Goal: Task Accomplishment & Management: Manage account settings

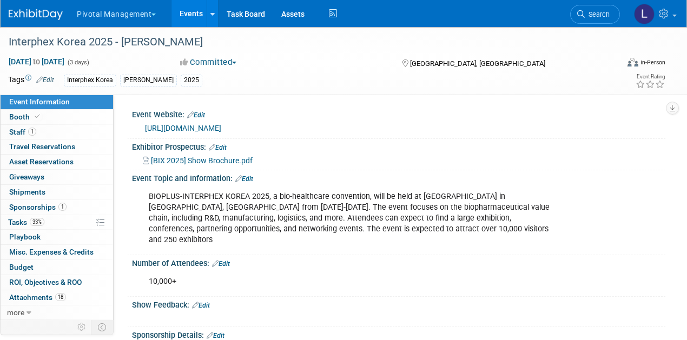
click at [11, 117] on span "Booth" at bounding box center [25, 117] width 33 height 9
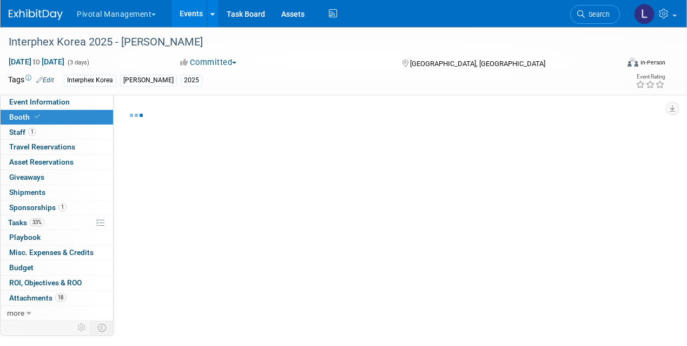
select select "Yes"
select select "No"
select select "Yes"
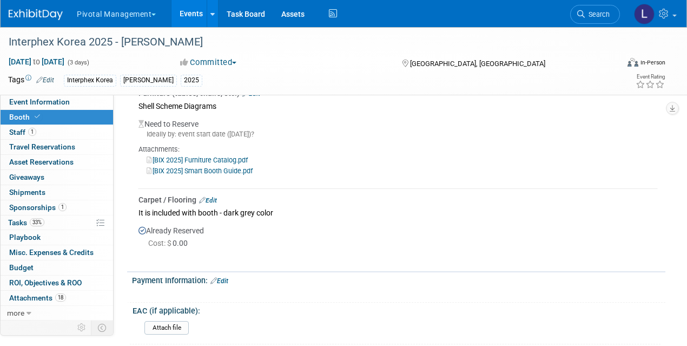
scroll to position [1062, 0]
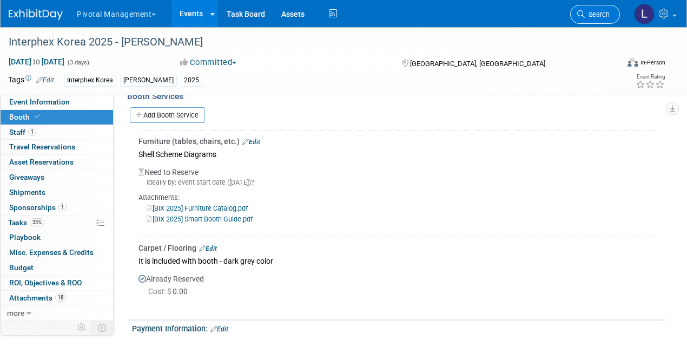
click at [585, 17] on span "Search" at bounding box center [597, 14] width 25 height 8
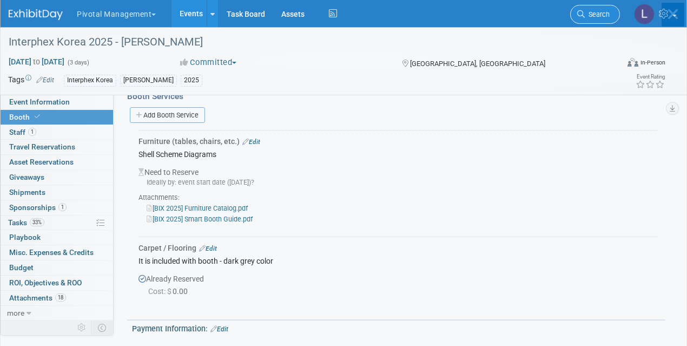
scroll to position [0, 0]
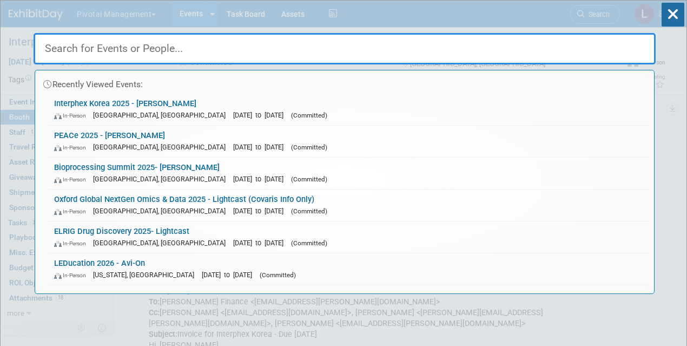
click at [166, 53] on input "text" at bounding box center [345, 48] width 622 height 31
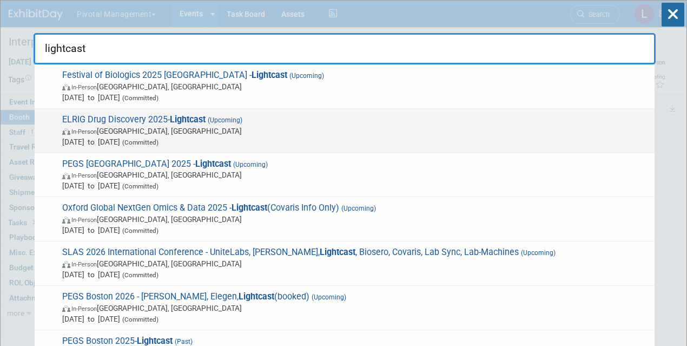
type input "lightcast"
click at [149, 133] on span "In-Person England, United Kingdom" at bounding box center [355, 130] width 587 height 11
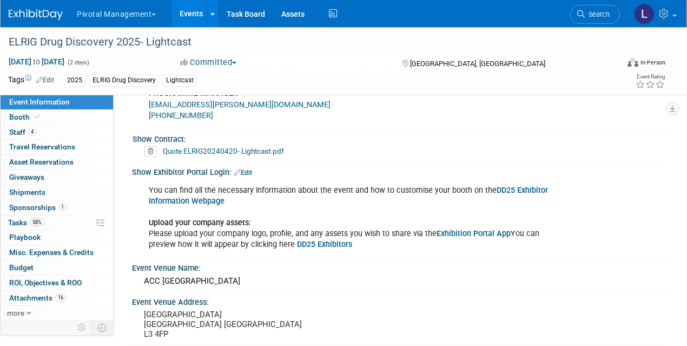
scroll to position [822, 0]
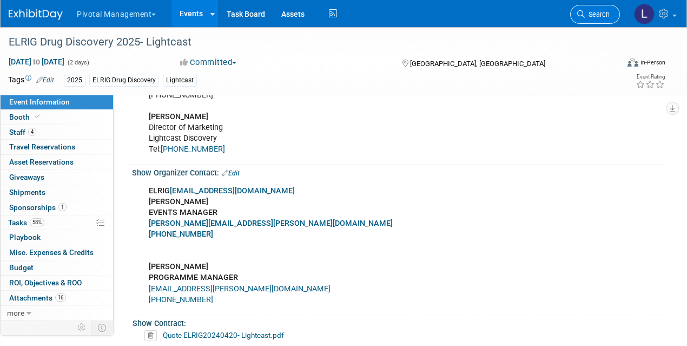
click at [602, 20] on link "Search" at bounding box center [595, 14] width 50 height 19
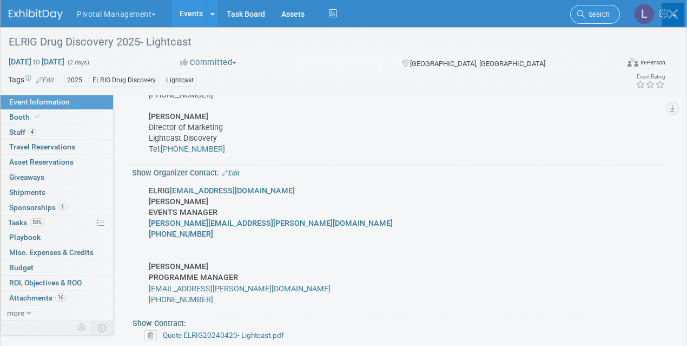
scroll to position [0, 0]
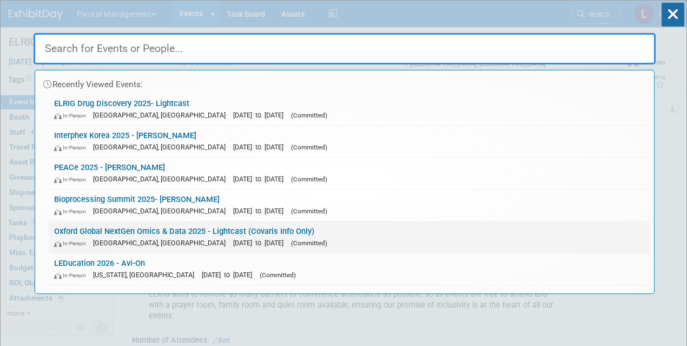
click at [250, 240] on span "[DATE] to [DATE]" at bounding box center [261, 243] width 56 height 8
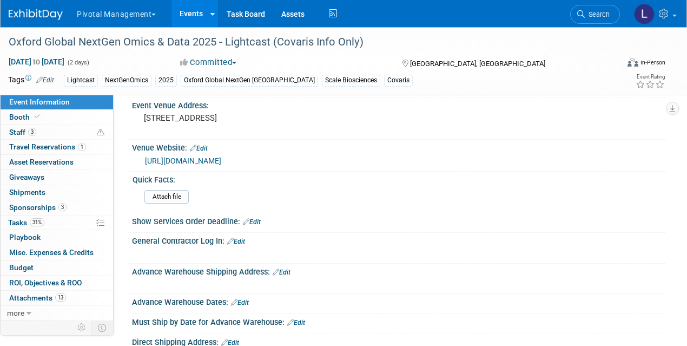
scroll to position [1335, 0]
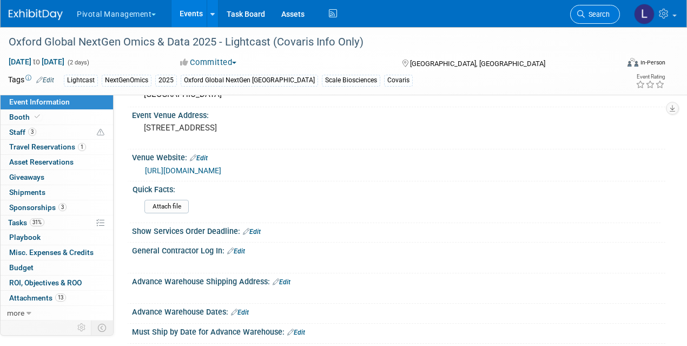
click at [609, 12] on span "Search" at bounding box center [597, 14] width 25 height 8
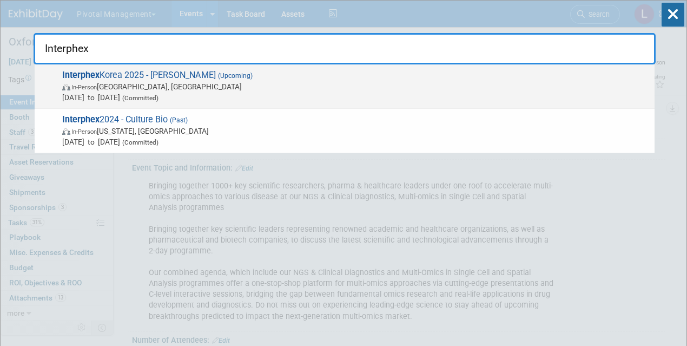
type input "Interphex"
click at [158, 99] on span "(Committed)" at bounding box center [139, 98] width 38 height 8
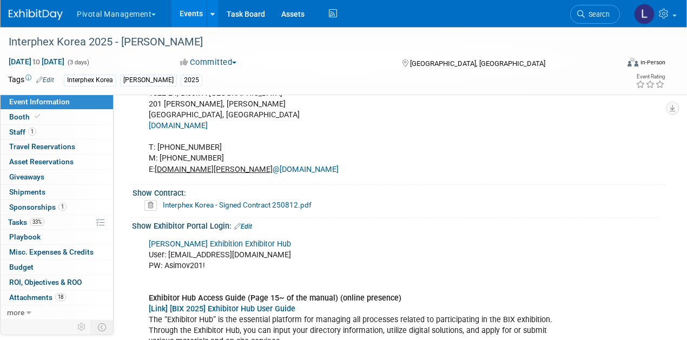
scroll to position [626, 0]
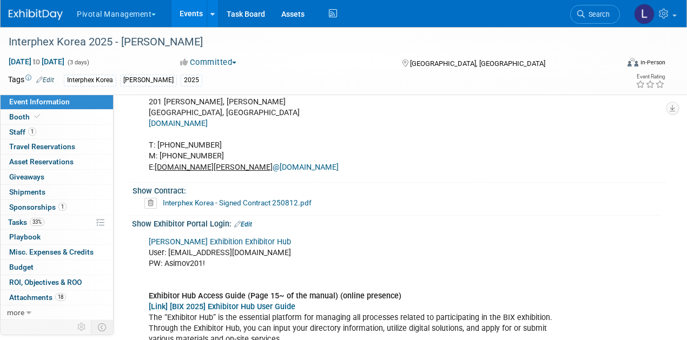
click at [248, 221] on link "Edit" at bounding box center [243, 225] width 18 height 8
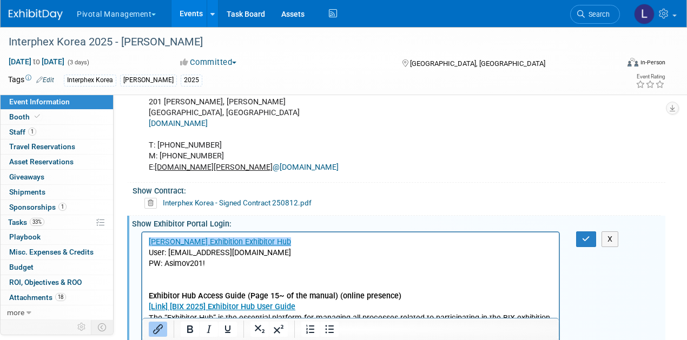
scroll to position [0, 0]
drag, startPoint x: 165, startPoint y: 264, endPoint x: 219, endPoint y: 263, distance: 53.6
click at [219, 263] on p "Reed Exhibition Exhibitor Hub User: lpelton@pivotalmgt.com PW: Asimov201! Exhib…" at bounding box center [351, 301] width 404 height 130
paste body "Rich Text Area. Press ALT-0 for help."
click at [380, 255] on p "[PERSON_NAME] Exhibition Exhibitor Hub User: [EMAIL_ADDRESS][DOMAIN_NAME] PW: […" at bounding box center [351, 301] width 404 height 130
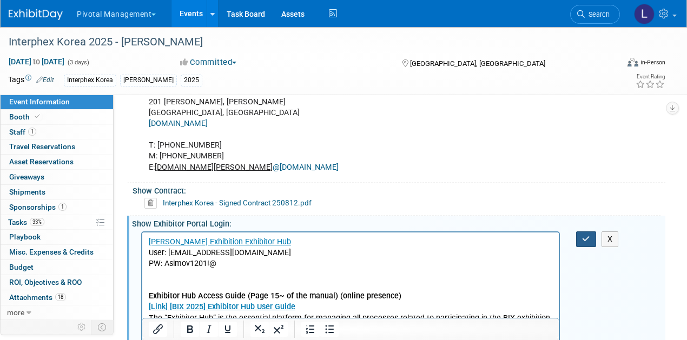
click at [587, 235] on icon "button" at bounding box center [586, 239] width 8 height 8
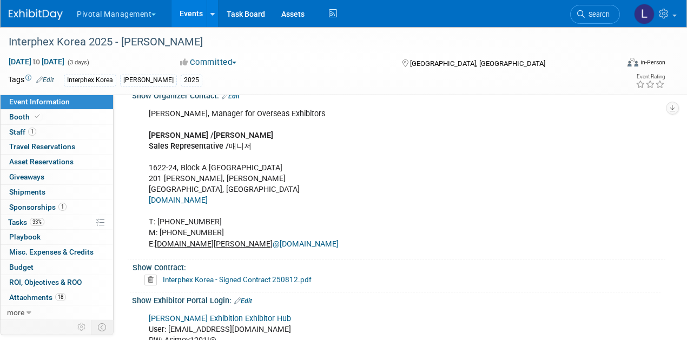
scroll to position [455, 0]
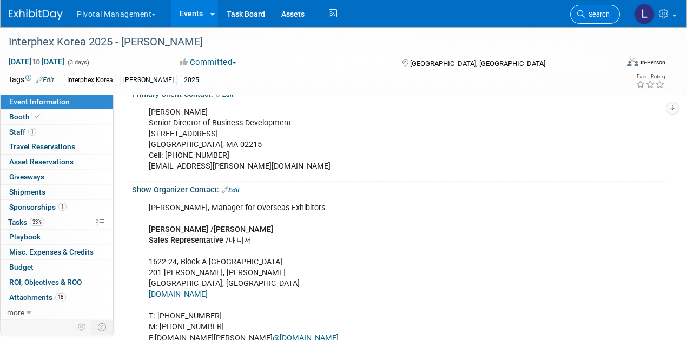
click at [584, 10] on icon at bounding box center [581, 14] width 8 height 8
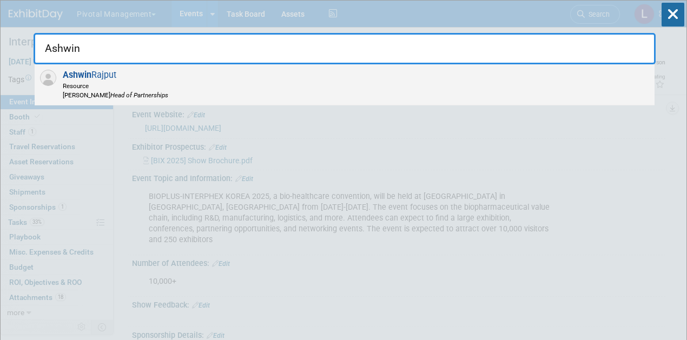
type input "Ashwin"
click at [104, 80] on span "Ashwin Rajput Resource Asimov Head of Partnerships" at bounding box center [113, 85] width 109 height 30
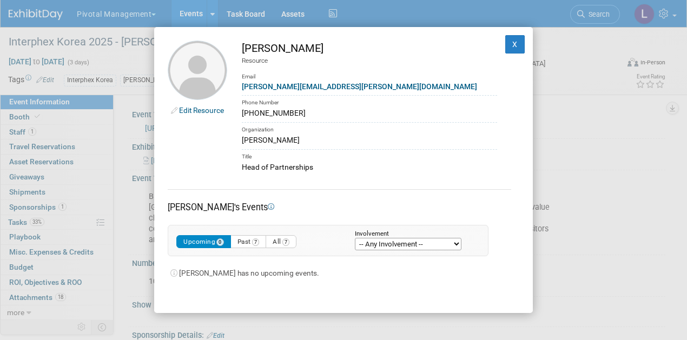
click at [188, 112] on link "Edit Resource" at bounding box center [201, 110] width 45 height 9
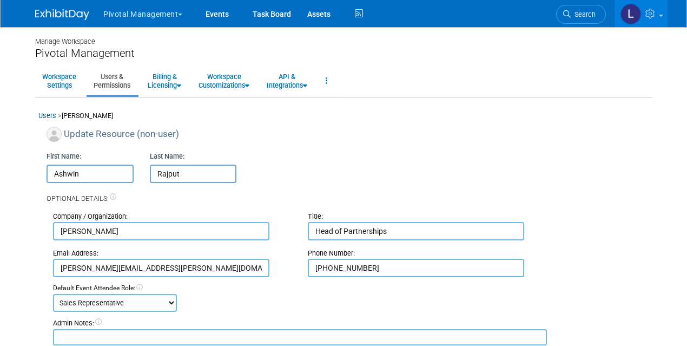
drag, startPoint x: 344, startPoint y: 232, endPoint x: 300, endPoint y: 229, distance: 44.4
click at [300, 229] on div "Title: Head of Partnerships" at bounding box center [427, 225] width 255 height 29
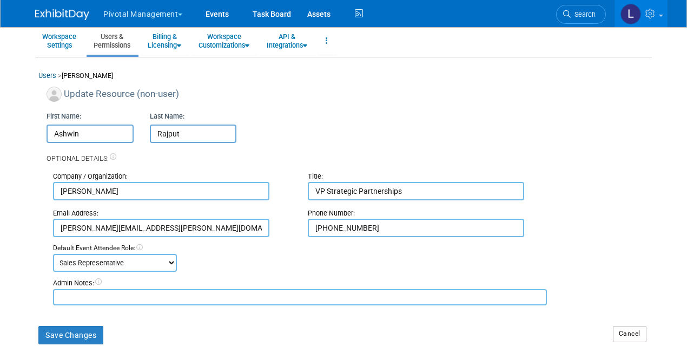
scroll to position [61, 0]
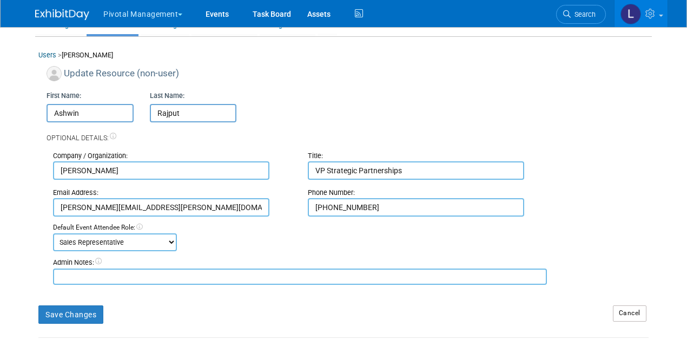
type input "VP Strategic Partnerships"
click at [172, 268] on div "Admin Notes:" at bounding box center [300, 270] width 510 height 27
click at [168, 279] on textarea at bounding box center [300, 276] width 494 height 16
type textarea "New title as of 8/20/25"
click at [95, 315] on button "Save Changes" at bounding box center [70, 314] width 65 height 18
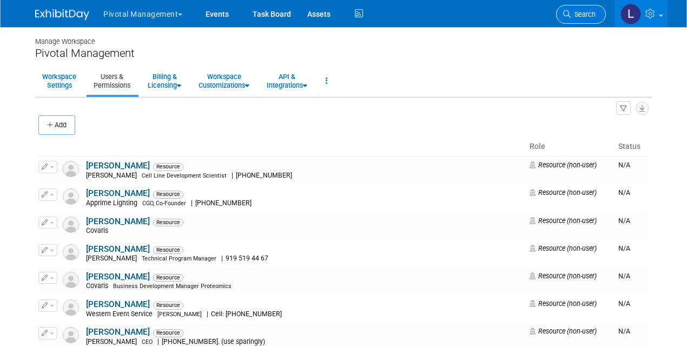
click at [586, 19] on link "Search" at bounding box center [581, 14] width 50 height 19
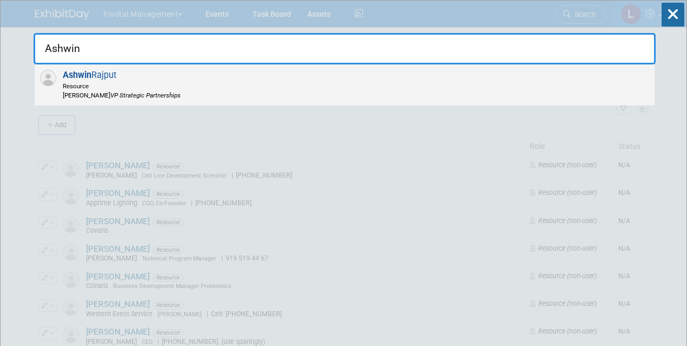
type input "Ashwin"
click at [124, 81] on span "Resource" at bounding box center [122, 85] width 118 height 9
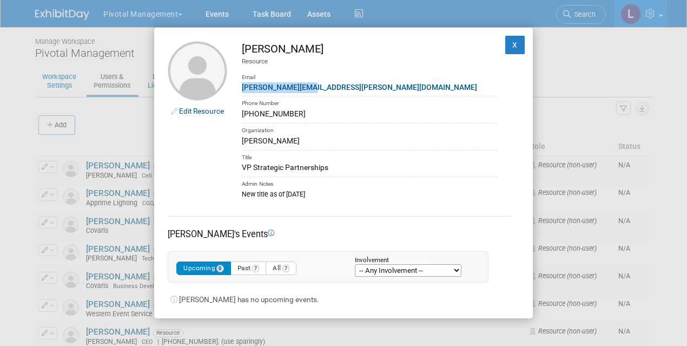
drag, startPoint x: 321, startPoint y: 88, endPoint x: 237, endPoint y: 88, distance: 83.8
click at [237, 88] on td "[PERSON_NAME] Resource Email [PERSON_NAME][EMAIL_ADDRESS][PERSON_NAME][DOMAIN_N…" at bounding box center [362, 120] width 270 height 158
copy link "[PERSON_NAME][EMAIL_ADDRESS][PERSON_NAME][DOMAIN_NAME]"
drag, startPoint x: 241, startPoint y: 113, endPoint x: 296, endPoint y: 115, distance: 54.7
click at [296, 115] on div "562-618-3887" at bounding box center [369, 113] width 255 height 11
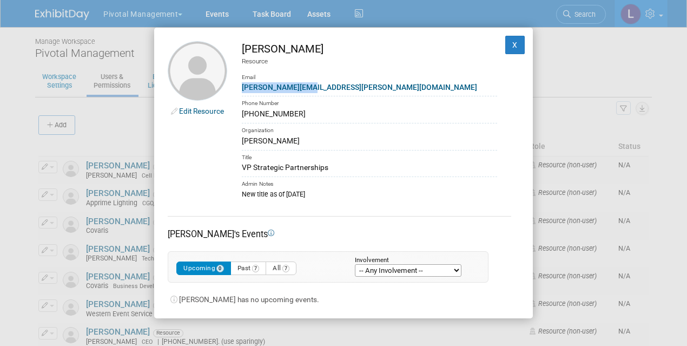
copy div "562-618-3887"
click at [506, 43] on button "X" at bounding box center [514, 45] width 19 height 18
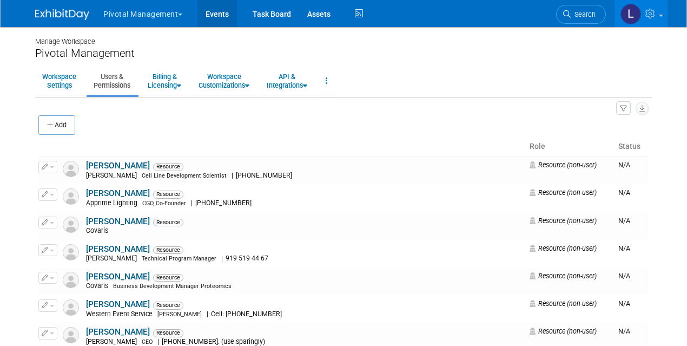
drag, startPoint x: 221, startPoint y: 15, endPoint x: 265, endPoint y: 32, distance: 47.1
click at [221, 15] on link "Events" at bounding box center [216, 13] width 39 height 27
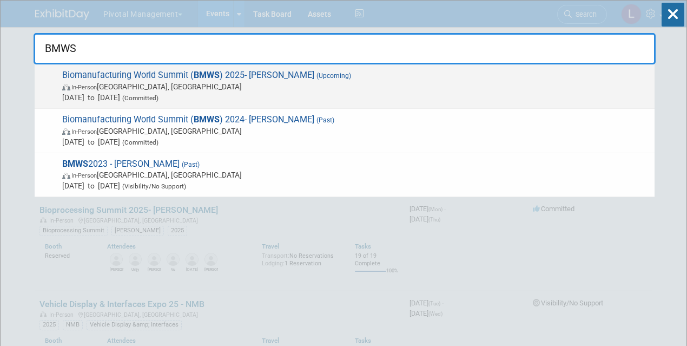
type input "BMWS"
click at [156, 89] on span "In-Person [GEOGRAPHIC_DATA], [GEOGRAPHIC_DATA]" at bounding box center [355, 86] width 587 height 11
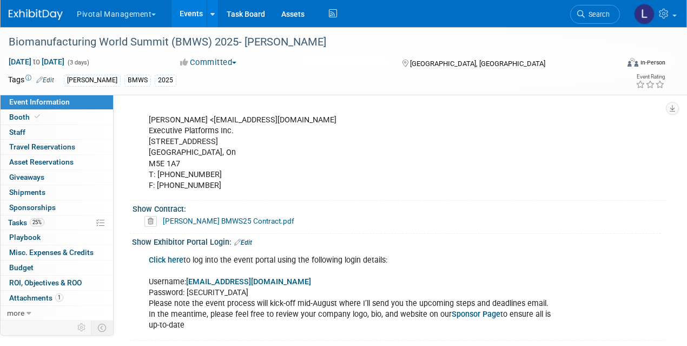
scroll to position [634, 0]
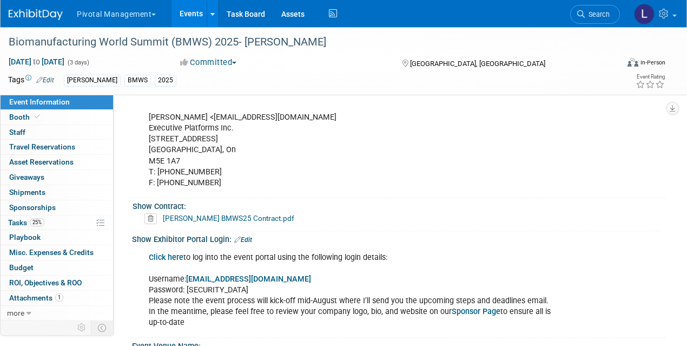
click at [240, 215] on link "[PERSON_NAME] BMWS25 Contract.pdf" at bounding box center [228, 218] width 131 height 9
click at [590, 16] on span "Search" at bounding box center [597, 14] width 25 height 8
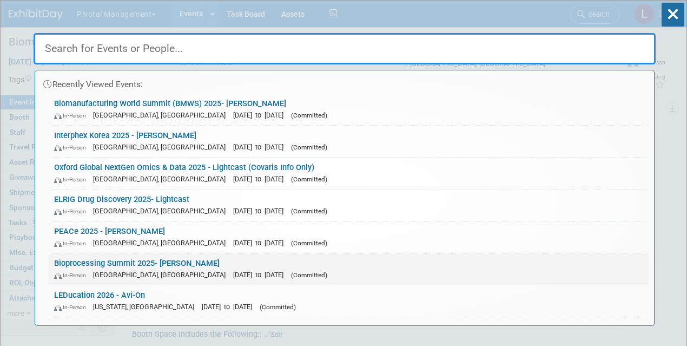
click at [233, 270] on span "[DATE] to [DATE]" at bounding box center [261, 274] width 56 height 8
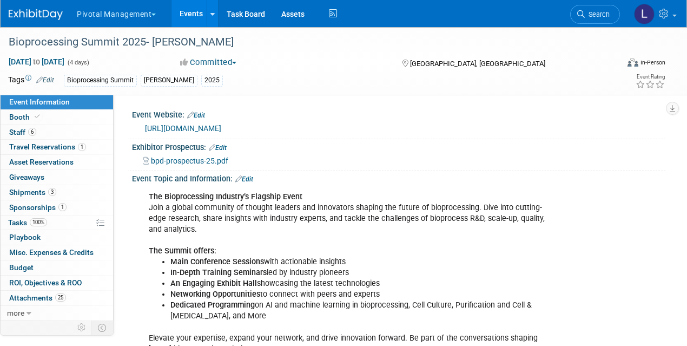
click at [599, 18] on span "Search" at bounding box center [597, 14] width 25 height 8
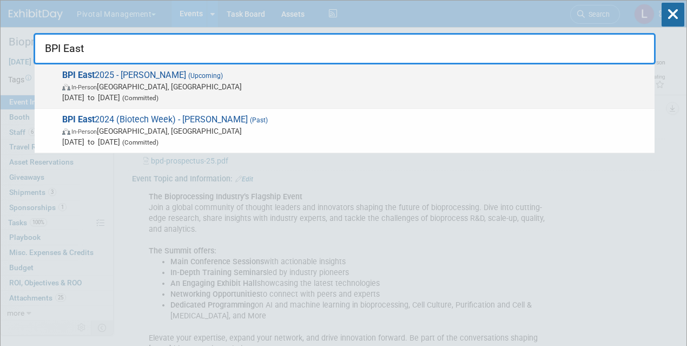
type input "BPI East"
click at [187, 90] on span "In-Person [GEOGRAPHIC_DATA], [GEOGRAPHIC_DATA]" at bounding box center [355, 86] width 587 height 11
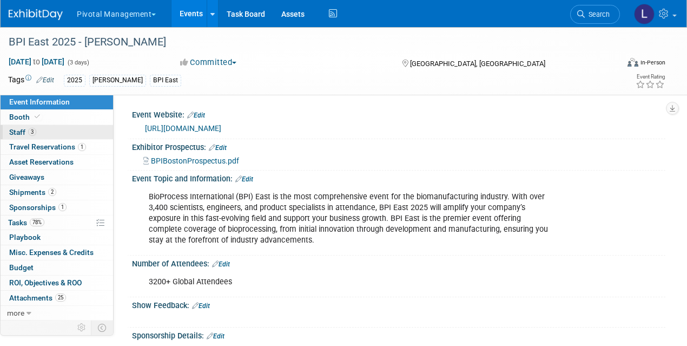
click at [18, 130] on span "Staff 3" at bounding box center [22, 132] width 27 height 9
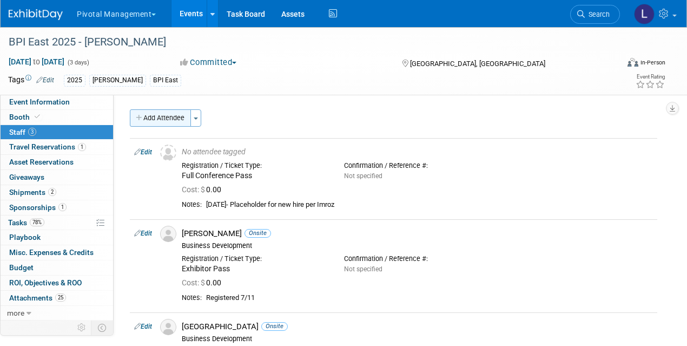
click at [176, 116] on button "Add Attendee" at bounding box center [160, 117] width 61 height 17
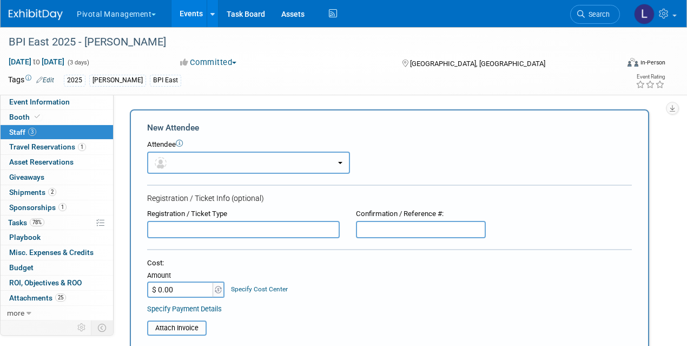
click at [207, 167] on button "button" at bounding box center [248, 162] width 203 height 22
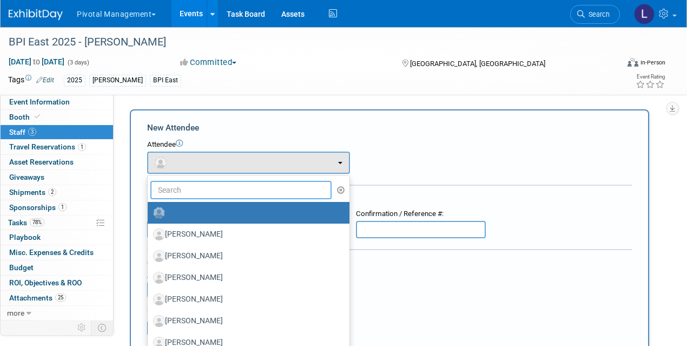
click at [203, 193] on input "text" at bounding box center [240, 190] width 181 height 18
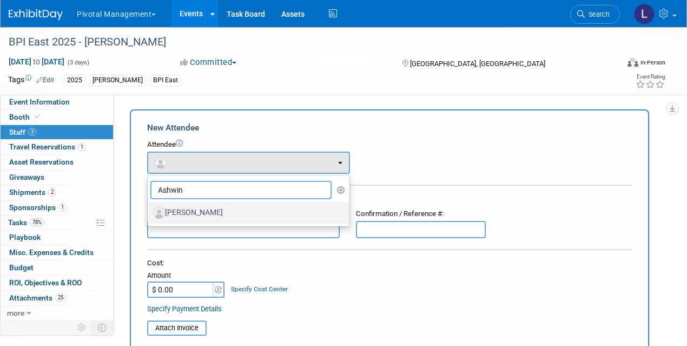
type input "Ashwin"
click at [208, 211] on label "[PERSON_NAME]" at bounding box center [246, 212] width 186 height 17
click at [149, 211] on input "[PERSON_NAME]" at bounding box center [145, 211] width 7 height 7
select select "d6e358e3-7f0e-4c53-b385-374a63bc50ae"
select select "4"
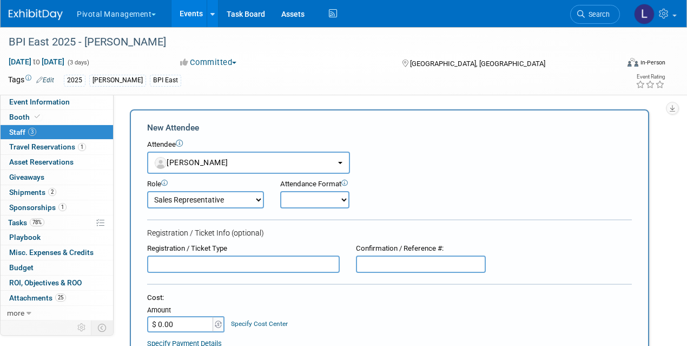
click at [213, 203] on select "Applications Business Development CCO CEO CGO, Co-Founder CRO Demonstrator" at bounding box center [205, 199] width 117 height 17
click at [335, 197] on select "Onsite Remote" at bounding box center [314, 199] width 69 height 17
select select "1"
click at [280, 191] on select "Onsite Remote" at bounding box center [314, 199] width 69 height 17
click at [202, 261] on input "text" at bounding box center [243, 263] width 193 height 17
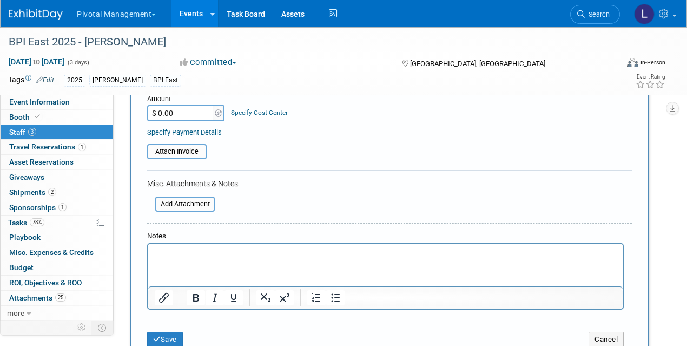
scroll to position [222, 0]
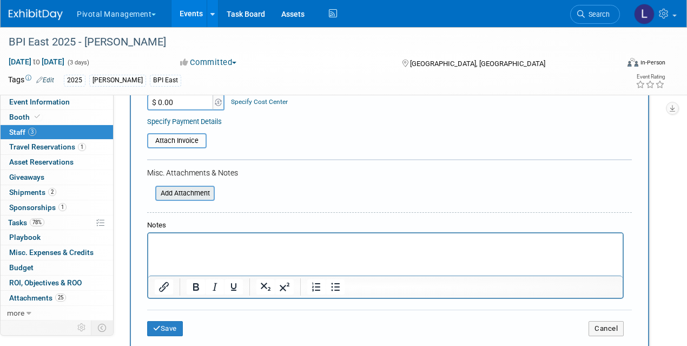
type input "Full Conference"
click at [193, 191] on input "file" at bounding box center [149, 193] width 129 height 13
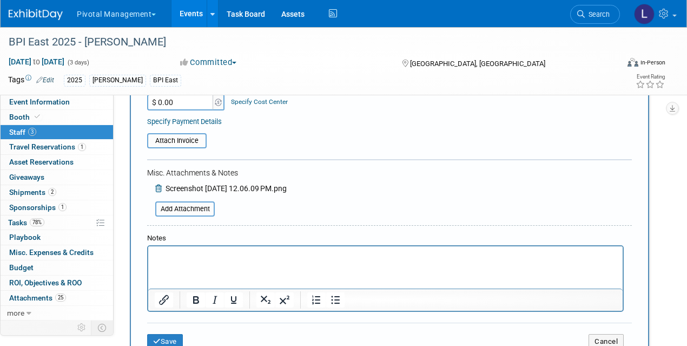
click at [170, 256] on p "Rich Text Area. Press ALT-0 for help." at bounding box center [386, 255] width 462 height 11
click at [170, 340] on button "Save" at bounding box center [165, 341] width 36 height 15
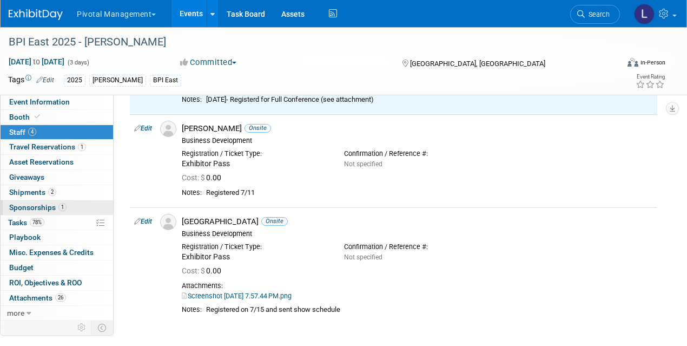
click at [43, 203] on span "Sponsorships 1" at bounding box center [37, 207] width 57 height 9
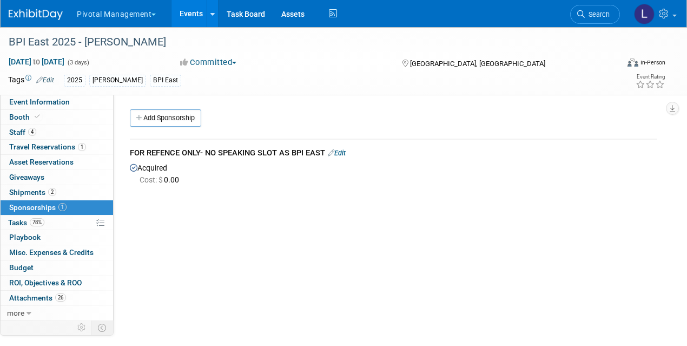
click at [351, 151] on div "FOR REFENCE ONLY- NO SPEAKING SLOT AS BPI EAST Edit" at bounding box center [393, 154] width 527 height 14
click at [346, 155] on link "Edit" at bounding box center [337, 153] width 18 height 8
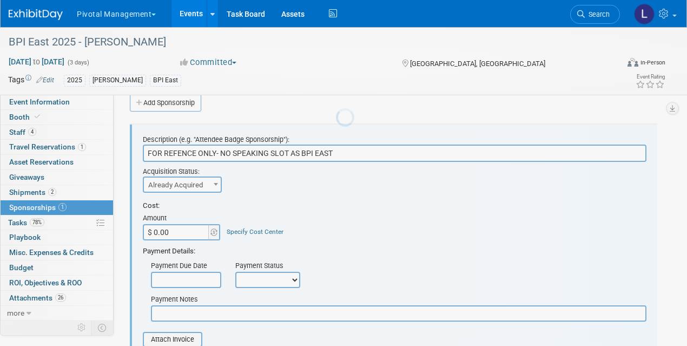
scroll to position [16, 0]
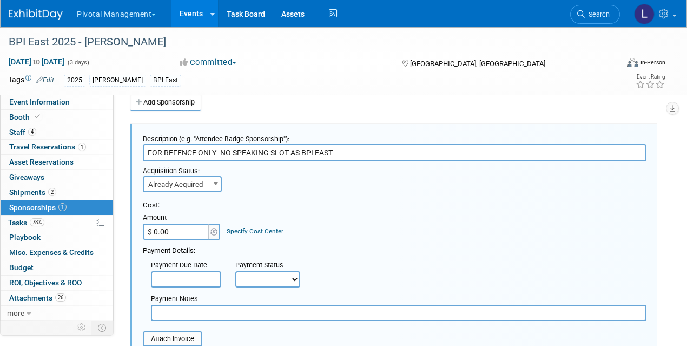
click at [299, 152] on input "FOR REFENCE ONLY- NO SPEAKING SLOT AS BPI EAST" at bounding box center [395, 152] width 504 height 17
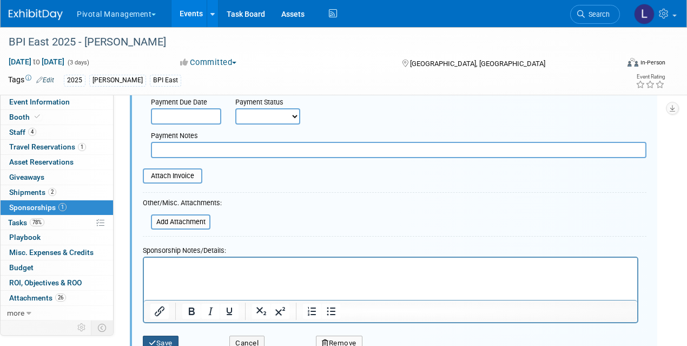
type input "FOR REFENCE ONLY- NO SPEAKING SLOT AT BPI EAST"
click at [167, 345] on button "Save" at bounding box center [161, 342] width 36 height 15
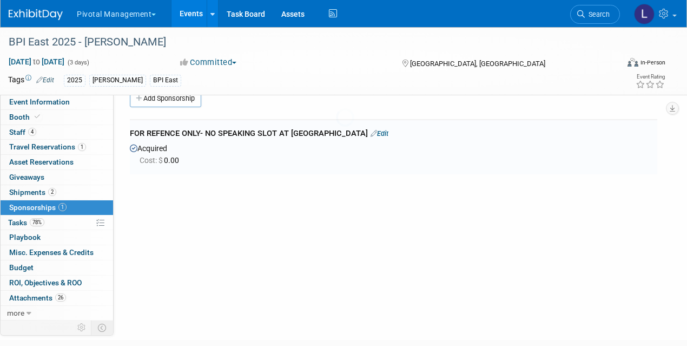
scroll to position [16, 0]
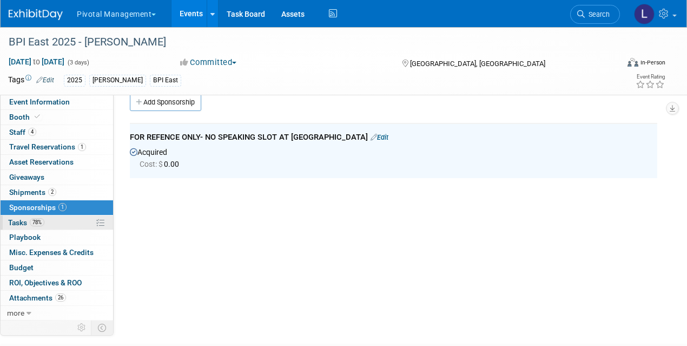
click at [21, 215] on link "78% Tasks 78%" at bounding box center [57, 222] width 113 height 15
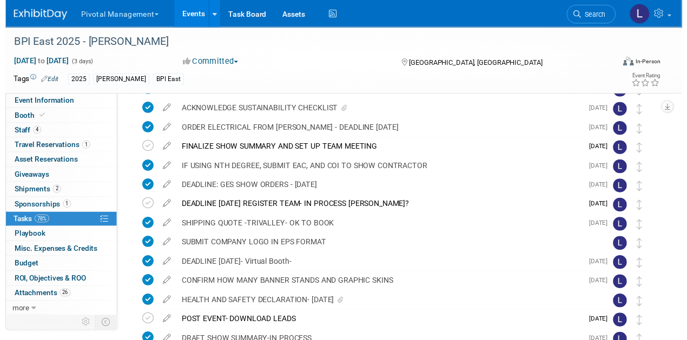
scroll to position [159, 0]
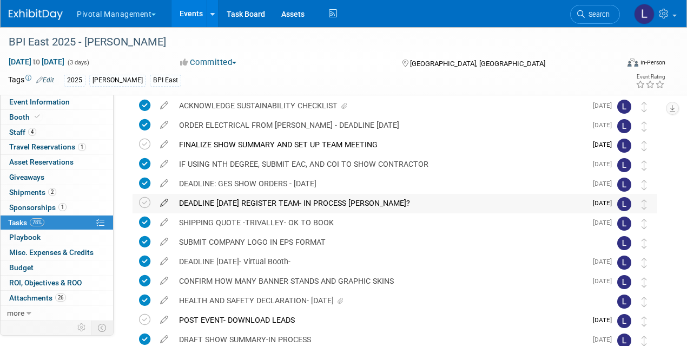
click at [166, 201] on icon at bounding box center [164, 201] width 19 height 14
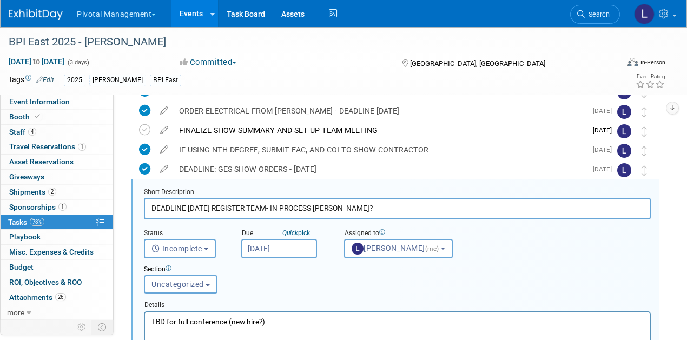
scroll to position [194, 0]
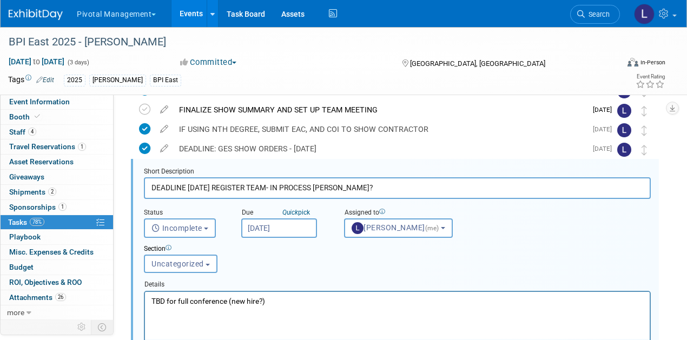
drag, startPoint x: 363, startPoint y: 187, endPoint x: 286, endPoint y: 188, distance: 77.9
click at [286, 188] on input "DEADLINE AUGUST 24 REGISTER TEAM- IN PROCESS Ashwin?" at bounding box center [397, 187] width 507 height 21
type input "DEADLINE AUGUST 24 REGISTER TEAM-"
click at [163, 229] on span "Incomplete" at bounding box center [176, 228] width 51 height 9
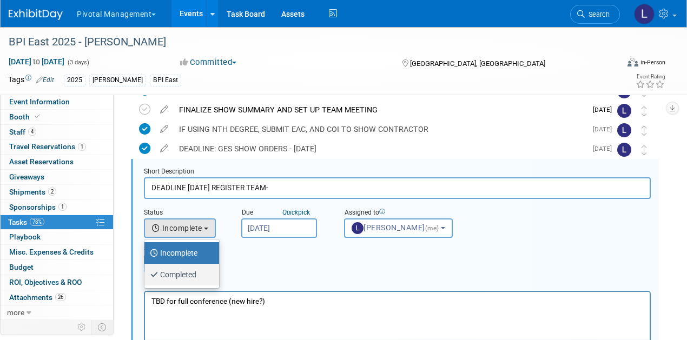
drag, startPoint x: 174, startPoint y: 271, endPoint x: 189, endPoint y: 280, distance: 17.7
click at [174, 271] on label "Completed" at bounding box center [179, 274] width 58 height 17
click at [146, 271] on input "Completed" at bounding box center [142, 273] width 7 height 7
select select "3"
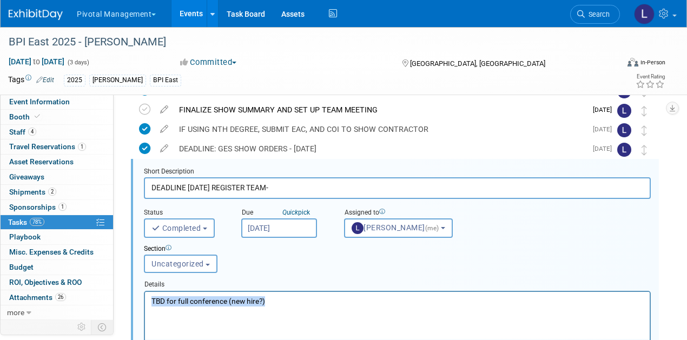
drag, startPoint x: 282, startPoint y: 301, endPoint x: 116, endPoint y: 302, distance: 166.1
click at [145, 302] on html "TBD for full conference (new hire?)" at bounding box center [397, 299] width 505 height 15
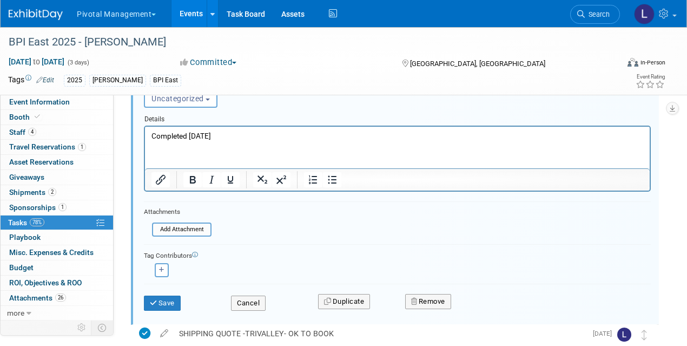
scroll to position [367, 0]
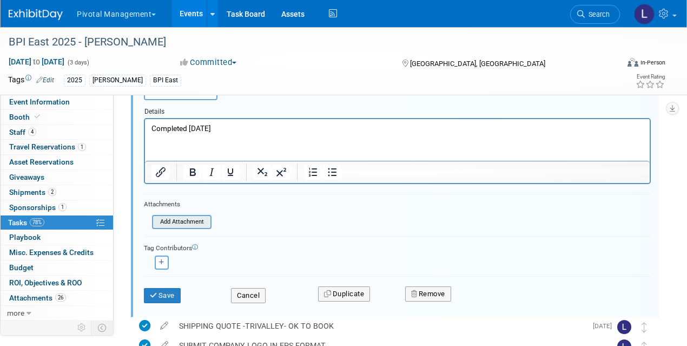
click at [196, 218] on input "file" at bounding box center [155, 222] width 110 height 12
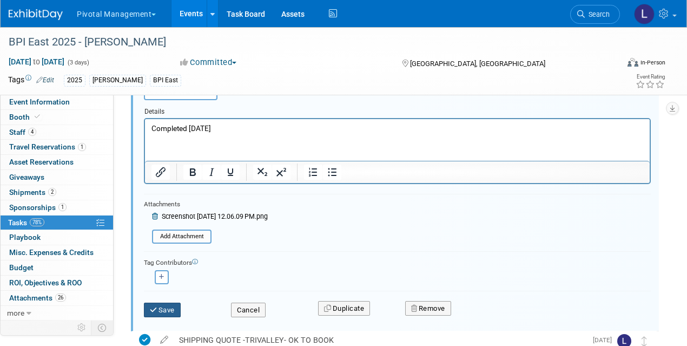
drag, startPoint x: 154, startPoint y: 310, endPoint x: 338, endPoint y: 292, distance: 185.4
click at [154, 310] on icon "submit" at bounding box center [154, 309] width 9 height 7
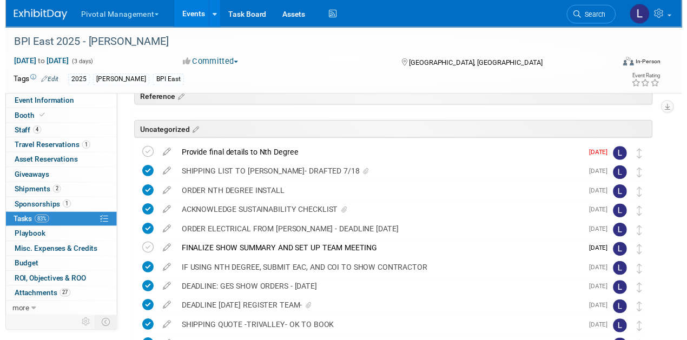
scroll to position [29, 0]
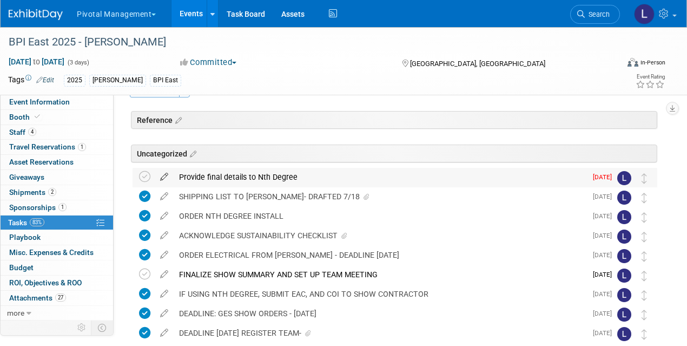
click at [163, 175] on icon at bounding box center [164, 175] width 19 height 14
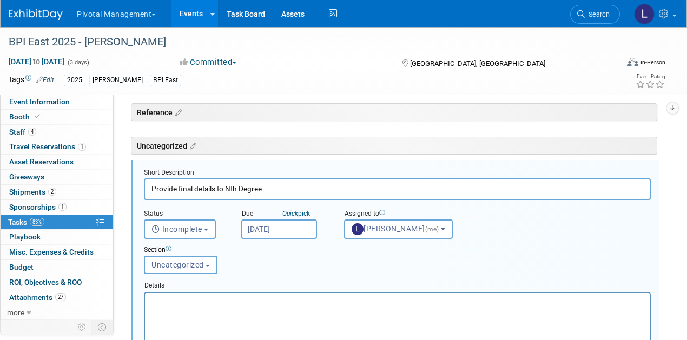
scroll to position [38, 0]
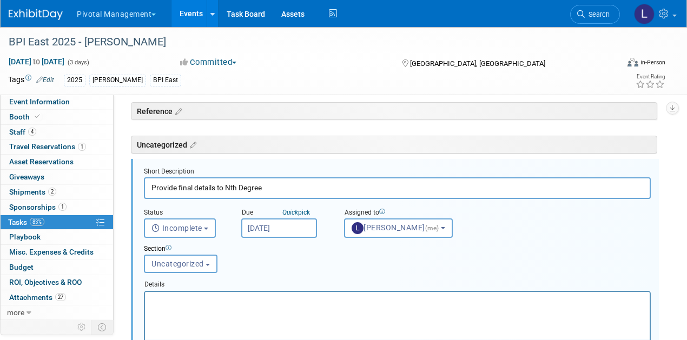
click at [294, 228] on input "Aug 11, 2025" at bounding box center [279, 228] width 76 height 19
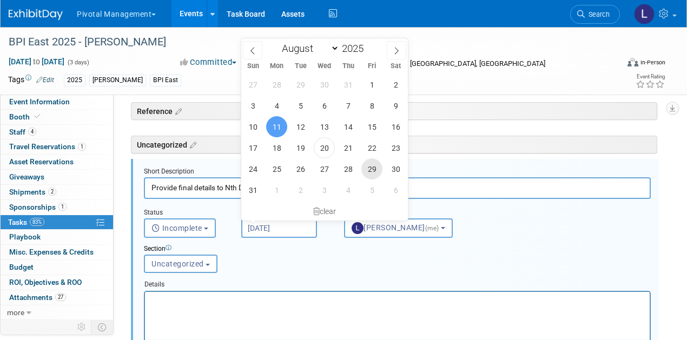
click at [367, 168] on span "29" at bounding box center [371, 168] width 21 height 21
type input "Aug 29, 2025"
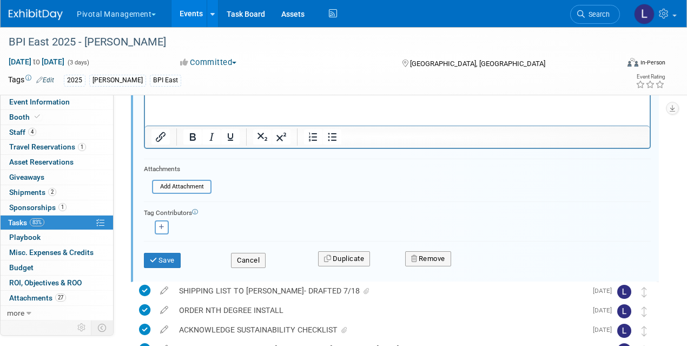
scroll to position [279, 0]
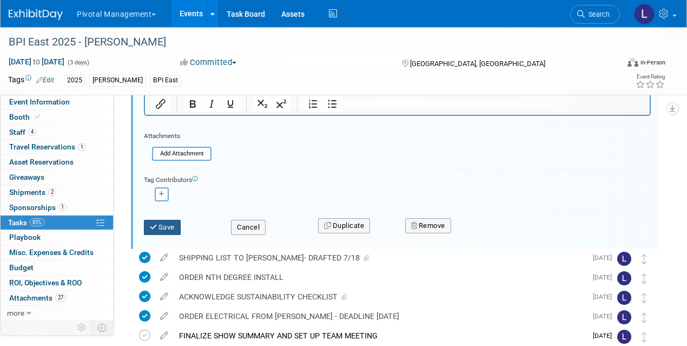
click at [181, 227] on button "Save" at bounding box center [162, 227] width 37 height 15
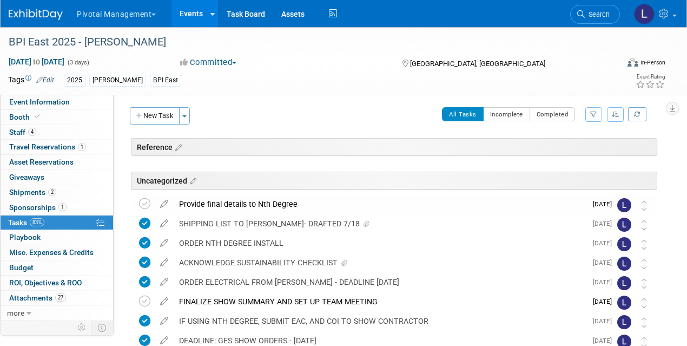
scroll to position [0, 0]
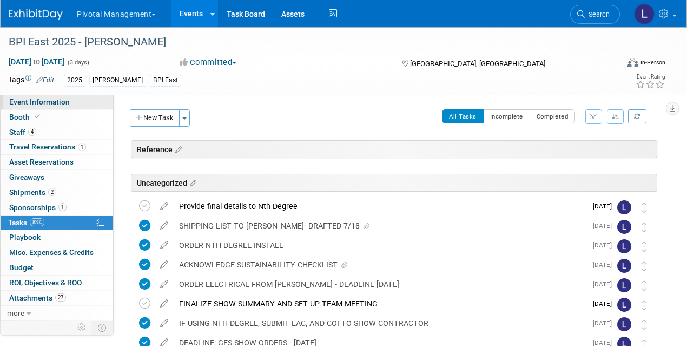
click at [10, 105] on span "Event Information" at bounding box center [39, 101] width 61 height 9
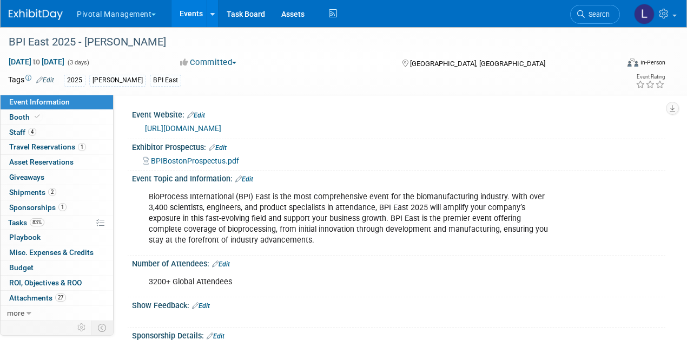
click at [206, 302] on link "Edit" at bounding box center [201, 306] width 18 height 8
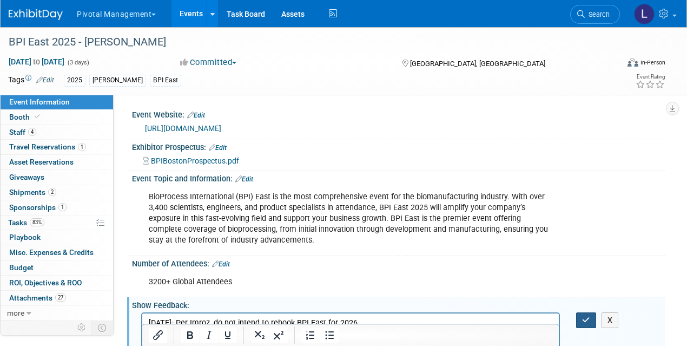
drag, startPoint x: 580, startPoint y: 321, endPoint x: 692, endPoint y: 234, distance: 141.8
click at [580, 321] on button "button" at bounding box center [586, 320] width 20 height 16
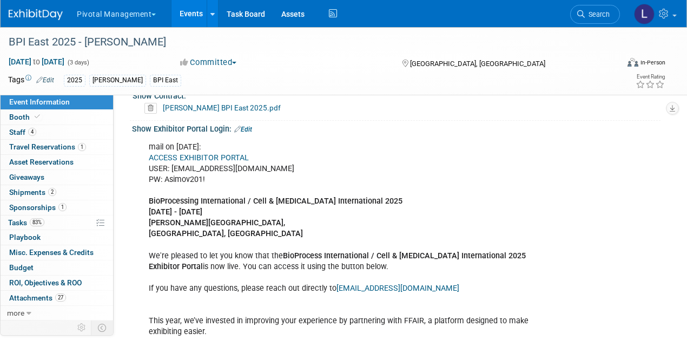
scroll to position [788, 0]
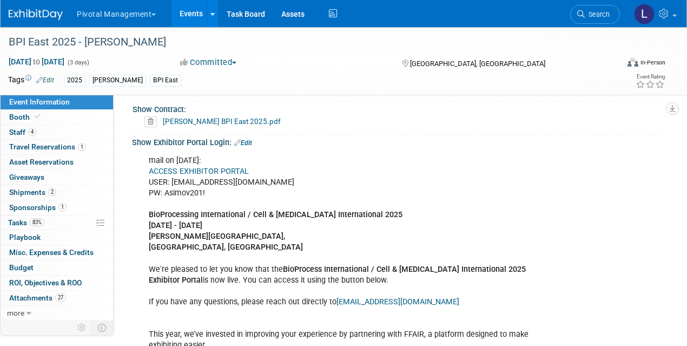
click at [256, 140] on div "Show Exhibitor Portal Login: Edit" at bounding box center [398, 141] width 533 height 14
click at [247, 139] on link "Edit" at bounding box center [243, 143] width 18 height 8
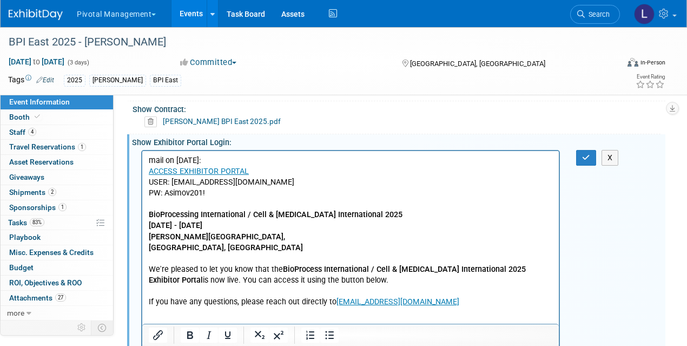
scroll to position [0, 0]
click at [228, 310] on p "mail on July 1: ACCESS EXHIBITOR PORTAL USER: lpelton@pivotalmgt.com PW: Asimov…" at bounding box center [351, 285] width 404 height 261
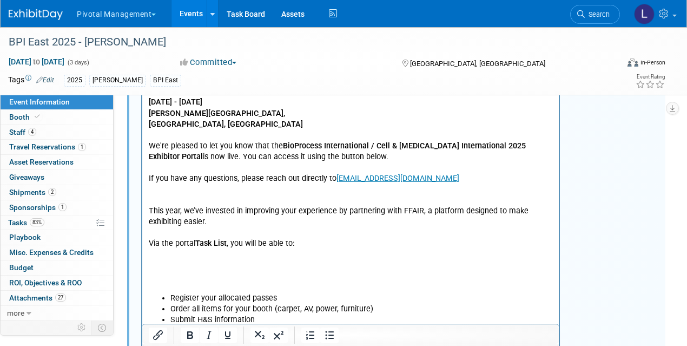
scroll to position [914, 0]
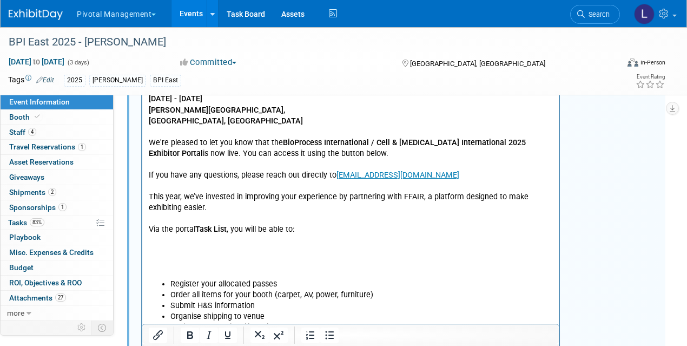
click at [156, 269] on p "mail on July 1: ACCESS EXHIBITOR PORTAL USER: lpelton@pivotalmgt.com PW: Asimov…" at bounding box center [351, 153] width 404 height 250
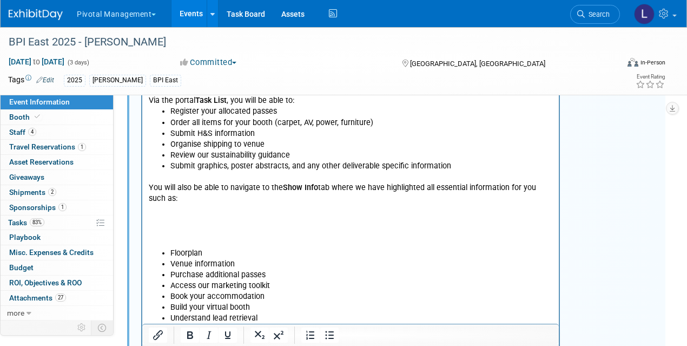
scroll to position [1065, 0]
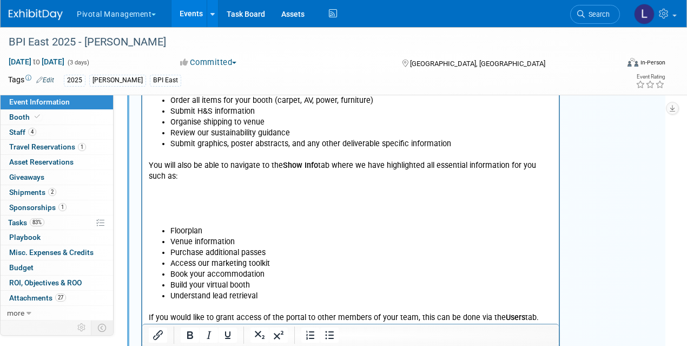
click at [190, 220] on p "You will also be able to navigate to the Show Info tab where we have highlighte…" at bounding box center [351, 187] width 404 height 76
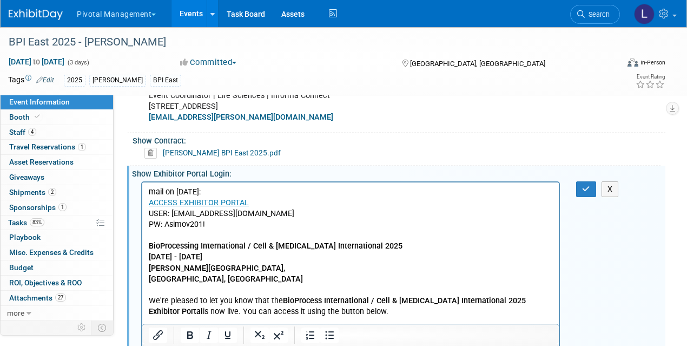
scroll to position [751, 0]
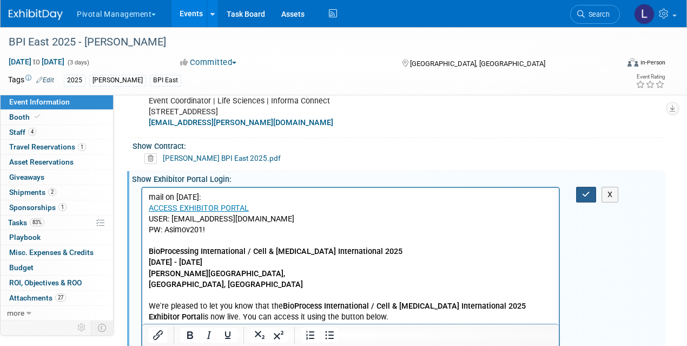
click at [583, 190] on icon "button" at bounding box center [586, 194] width 8 height 8
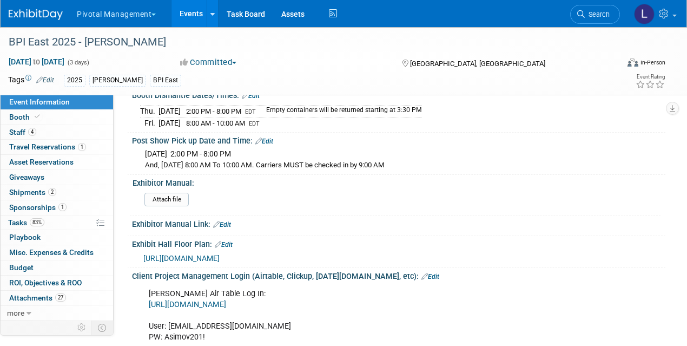
scroll to position [2020, 0]
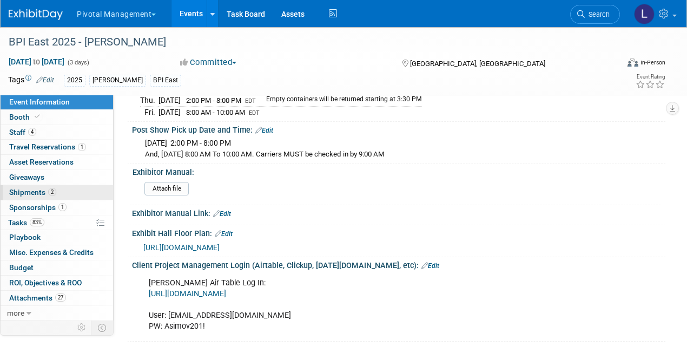
click at [34, 196] on link "2 Shipments 2" at bounding box center [57, 192] width 113 height 15
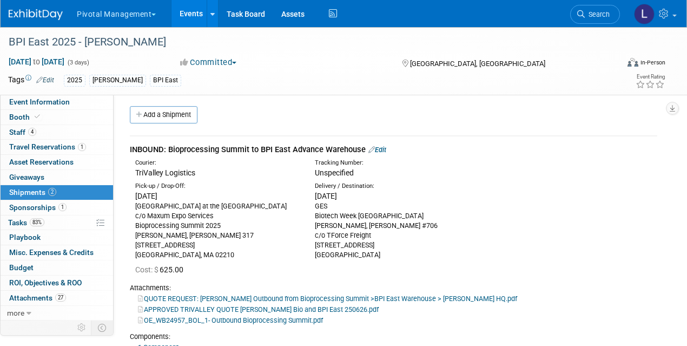
scroll to position [0, 0]
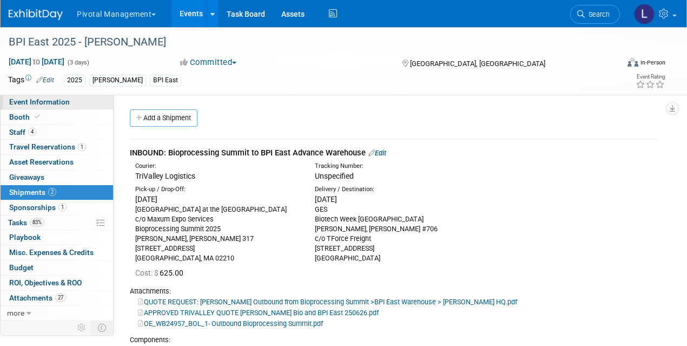
click at [24, 100] on span "Event Information" at bounding box center [39, 101] width 61 height 9
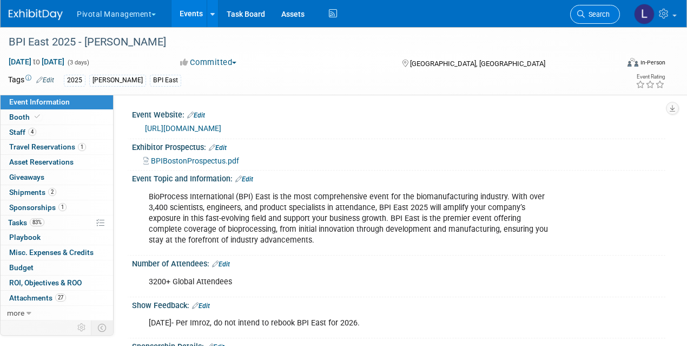
click at [575, 17] on link "Search" at bounding box center [595, 14] width 50 height 19
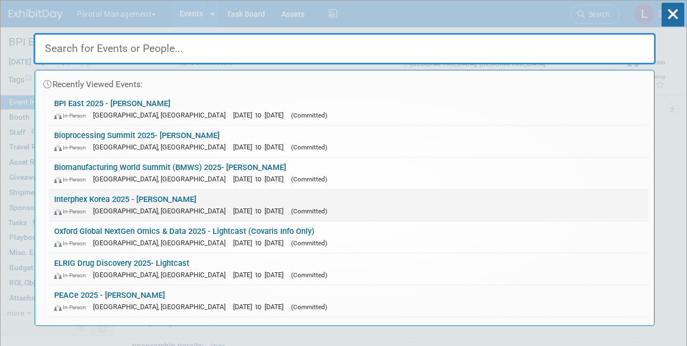
click at [153, 205] on div "In-Person Seoul, South Korea Oct 15, 2025 to Oct 17, 2025 (Committed)" at bounding box center [348, 210] width 589 height 11
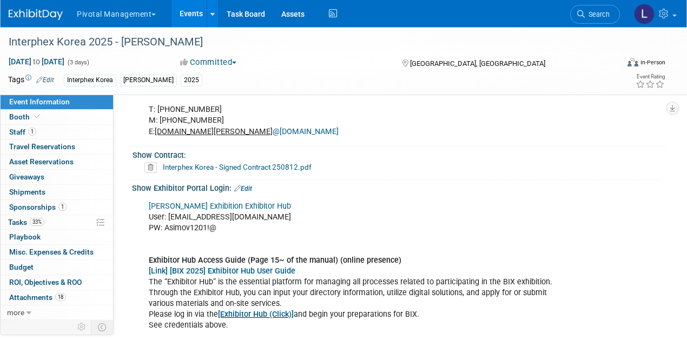
scroll to position [664, 0]
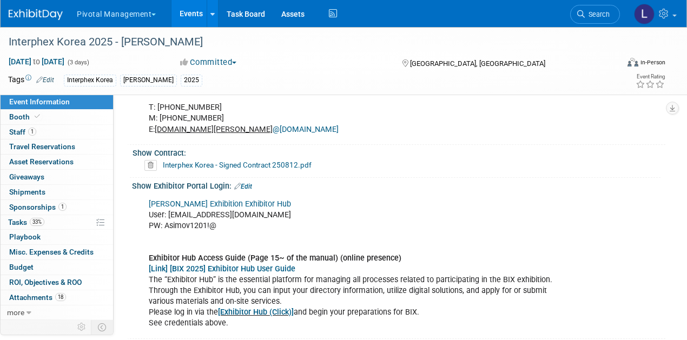
click at [246, 200] on link "[PERSON_NAME] Exhibition Exhibitor Hub" at bounding box center [220, 204] width 142 height 9
click at [271, 308] on link "[Exhibitor Hub (Click)]" at bounding box center [256, 312] width 76 height 9
click at [247, 183] on link "Edit" at bounding box center [243, 187] width 18 height 8
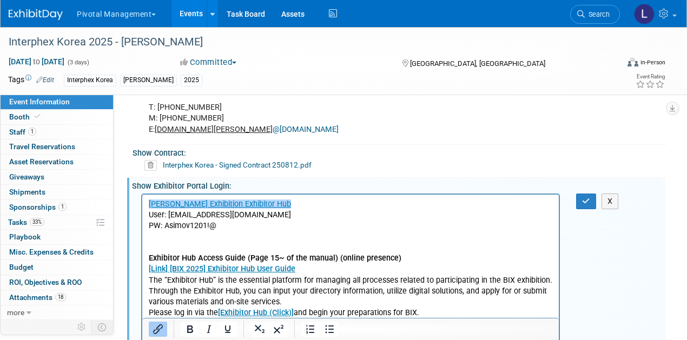
scroll to position [0, 0]
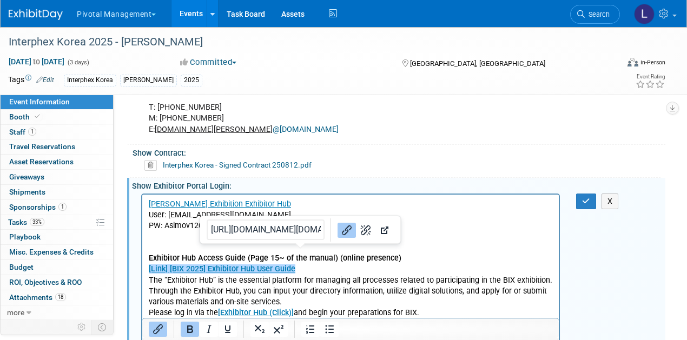
drag, startPoint x: 313, startPoint y: 271, endPoint x: 186, endPoint y: 273, distance: 127.7
click at [186, 273] on p "[PERSON_NAME] Exhibition Exhibitor Hub User: [EMAIL_ADDRESS][DOMAIN_NAME] PW: […" at bounding box center [351, 264] width 404 height 130
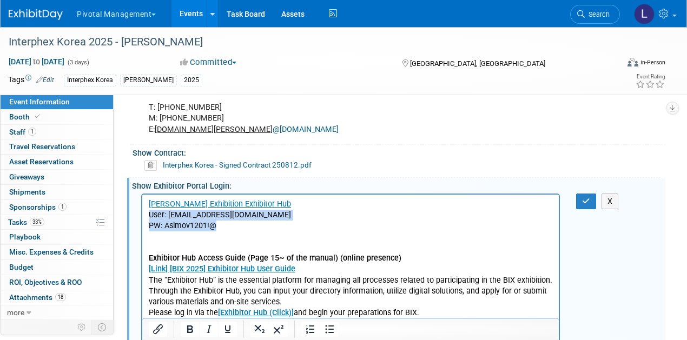
drag, startPoint x: 149, startPoint y: 216, endPoint x: 220, endPoint y: 225, distance: 71.5
click at [220, 225] on p "[PERSON_NAME] Exhibition Exhibitor Hub User: [EMAIL_ADDRESS][DOMAIN_NAME] PW: […" at bounding box center [351, 264] width 404 height 130
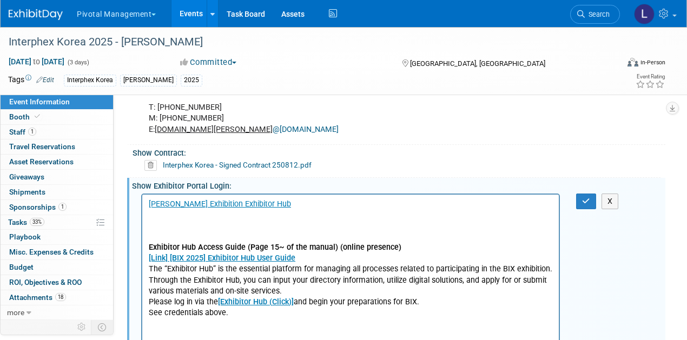
drag, startPoint x: 301, startPoint y: 303, endPoint x: 419, endPoint y: 319, distance: 119.0
click at [419, 318] on html "[PERSON_NAME] Exhibition Exhibitor Hub Exhibitor Hub Access Guide (Page 15~ of …" at bounding box center [350, 256] width 416 height 124
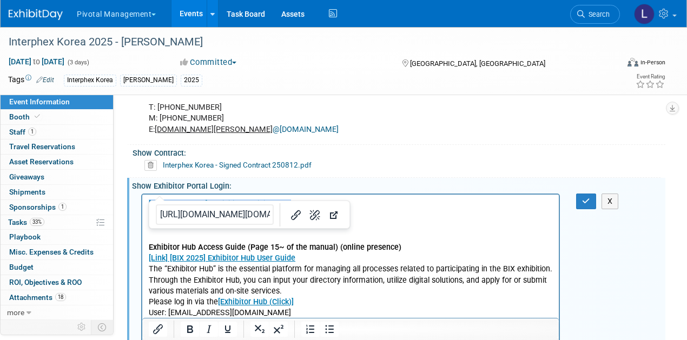
click at [409, 229] on p "﻿[PERSON_NAME] Exhibition Exhibitor Hub Exhibitor Hub Access Guide (Page 15~ of…" at bounding box center [351, 253] width 404 height 109
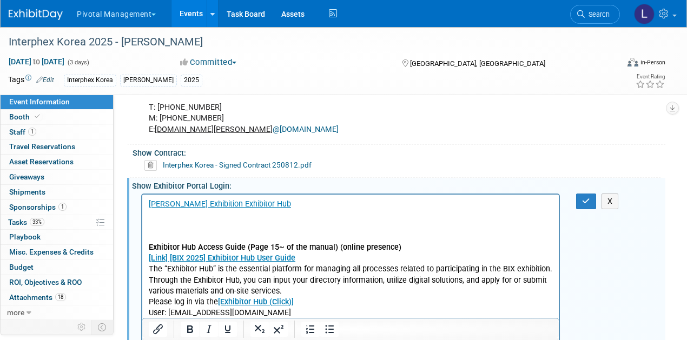
click at [150, 247] on b "Exhibitor Hub Access Guide (Page 15~ of the manual) (online presence)" at bounding box center [275, 246] width 253 height 9
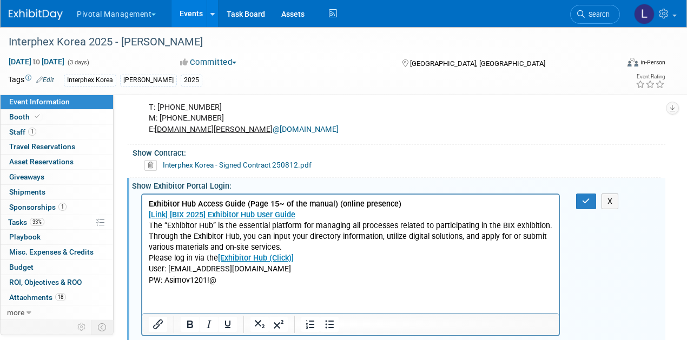
click at [149, 258] on p "Exhibitor Hub Access Guide (Page 15~ of the manual) (online presence) [Link] [B…" at bounding box center [351, 231] width 404 height 65
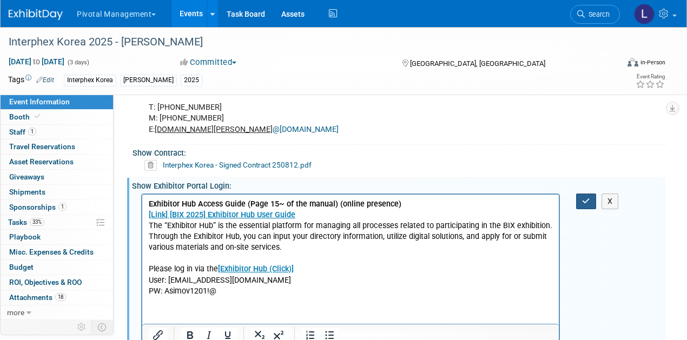
click at [579, 194] on button "button" at bounding box center [586, 202] width 20 height 16
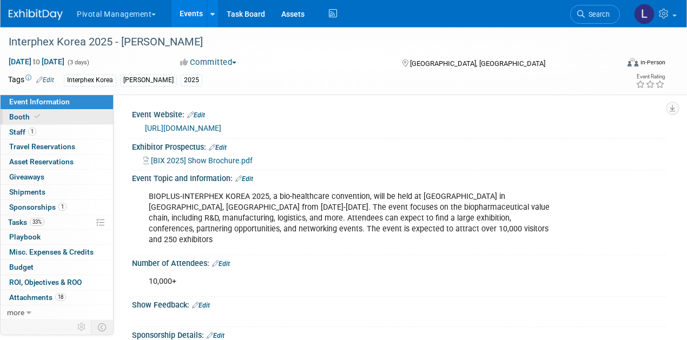
click at [21, 120] on span "Booth" at bounding box center [25, 117] width 33 height 9
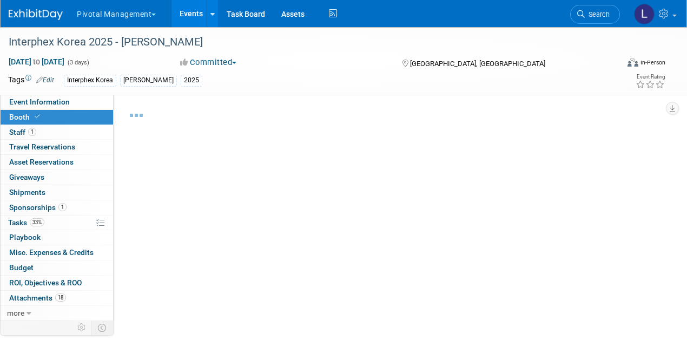
select select "Yes"
select select "No"
select select "Yes"
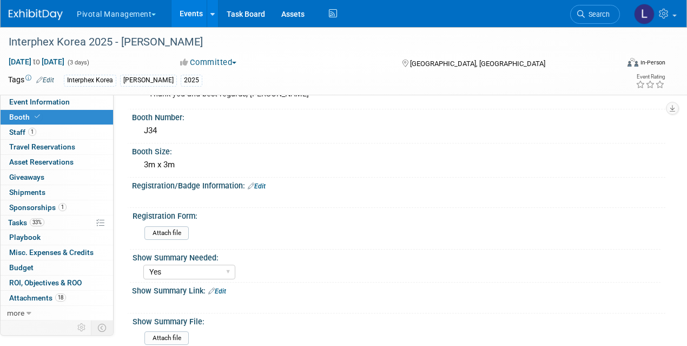
scroll to position [343, 0]
